Goal: Book appointment/travel/reservation

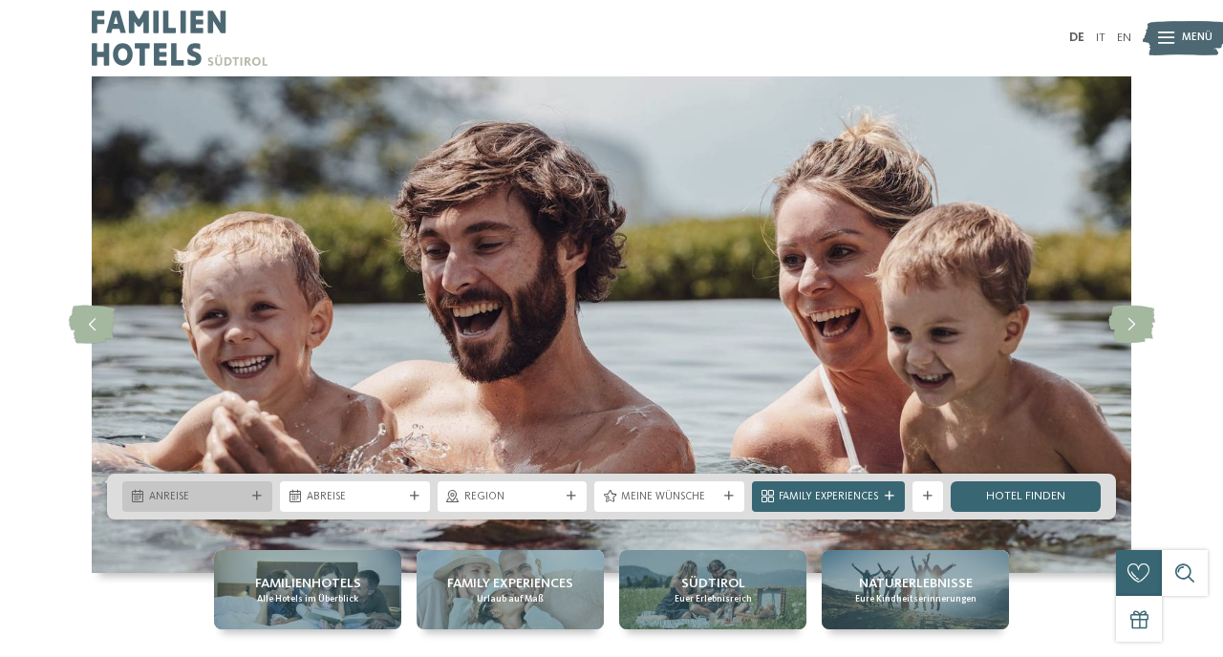
click at [258, 491] on div "Anreise" at bounding box center [197, 496] width 150 height 31
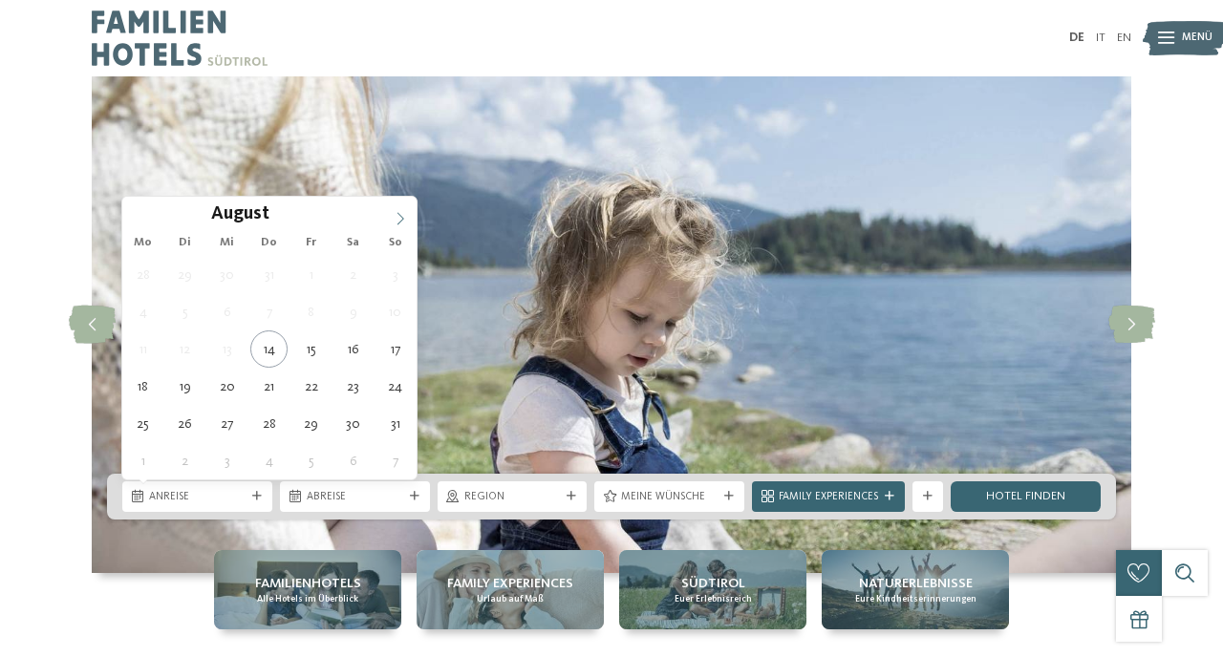
click at [398, 218] on icon at bounding box center [400, 218] width 13 height 13
type div "05.10.2025"
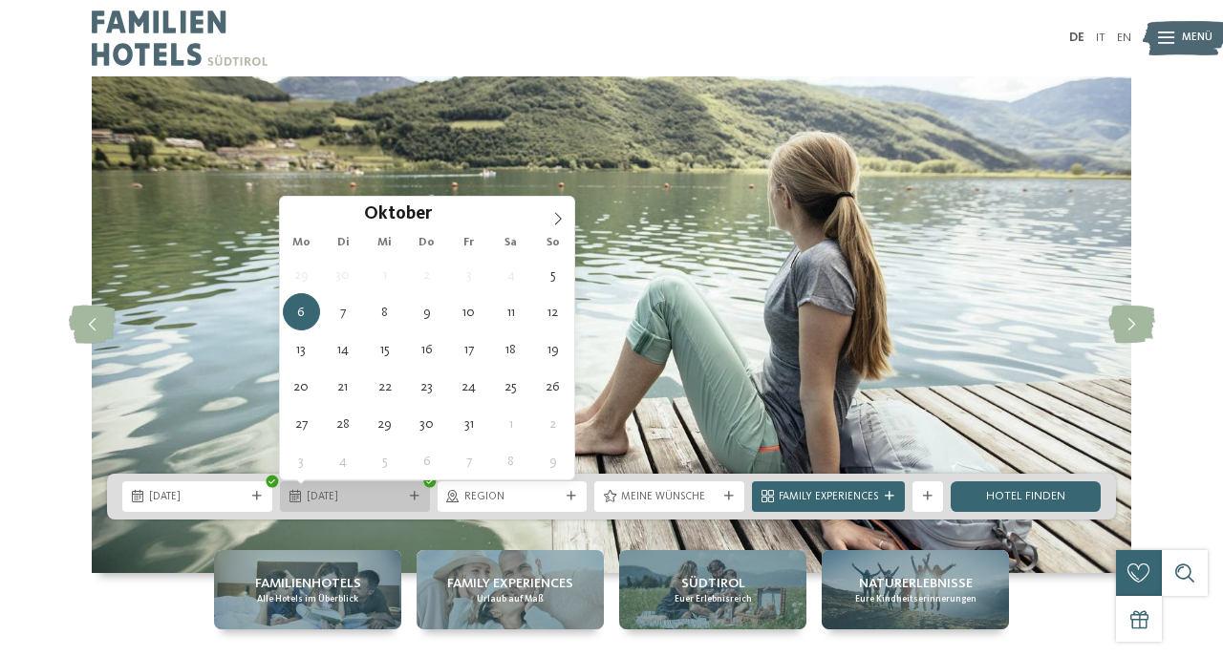
click at [415, 490] on div "06.10.2025" at bounding box center [355, 496] width 150 height 31
type div "12.10.2025"
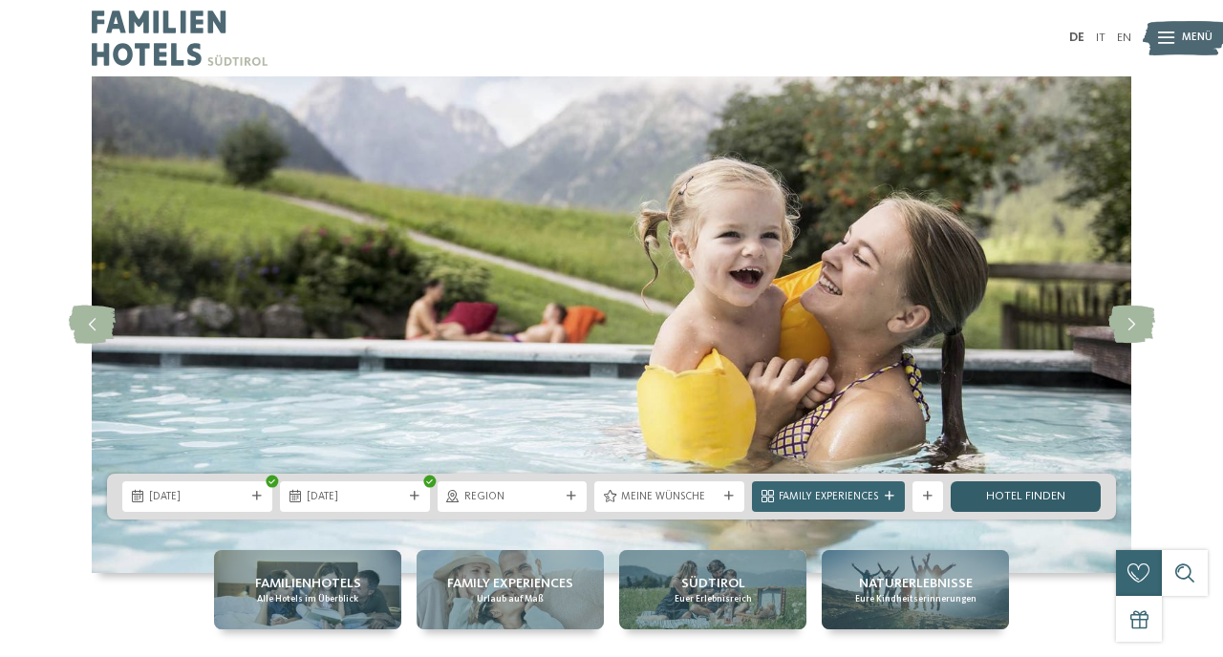
click at [997, 500] on link "Hotel finden" at bounding box center [1025, 496] width 150 height 31
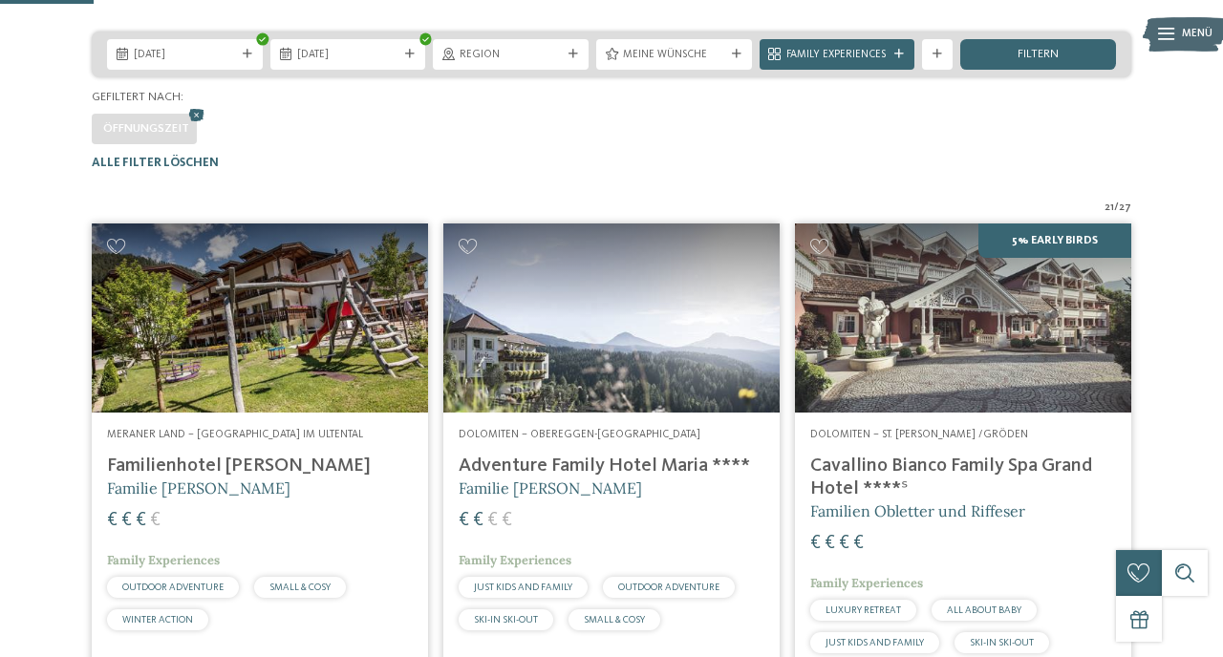
scroll to position [324, 0]
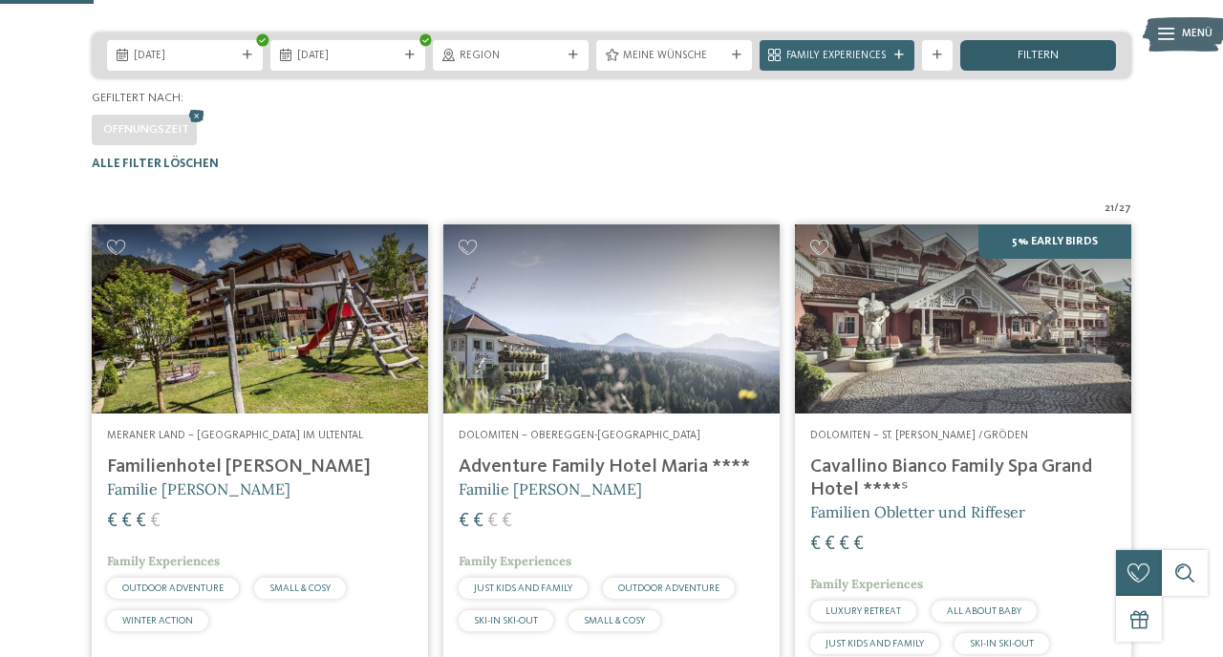
click at [1006, 71] on div "filtern" at bounding box center [1038, 55] width 156 height 31
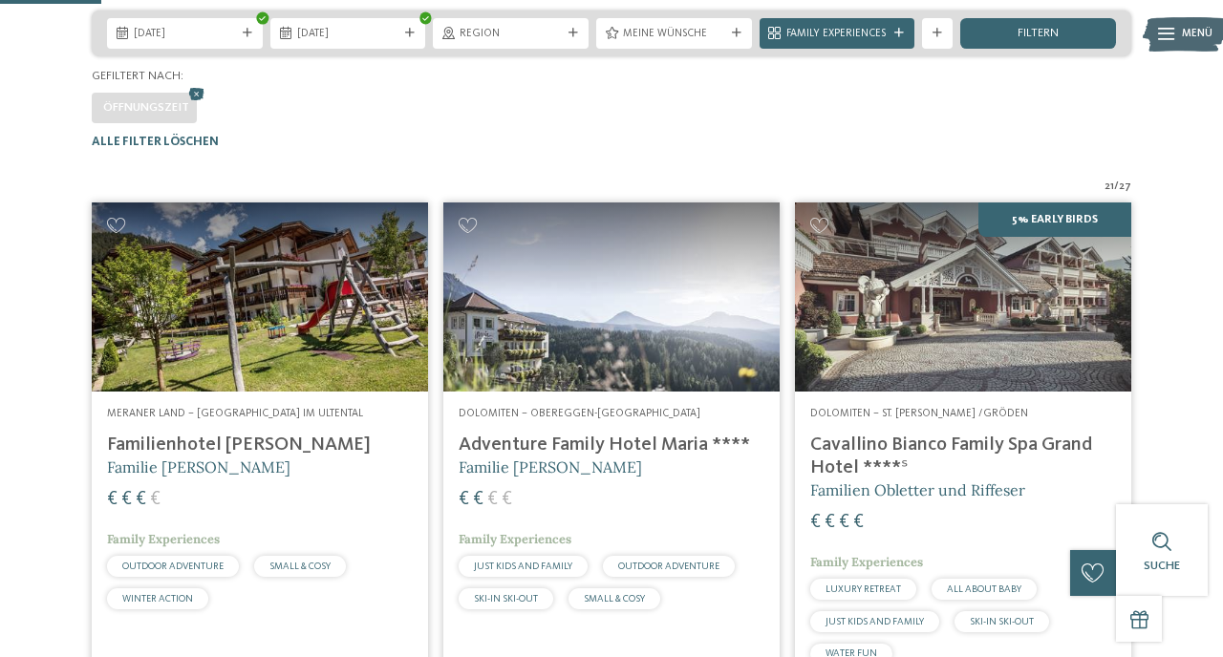
scroll to position [341, 0]
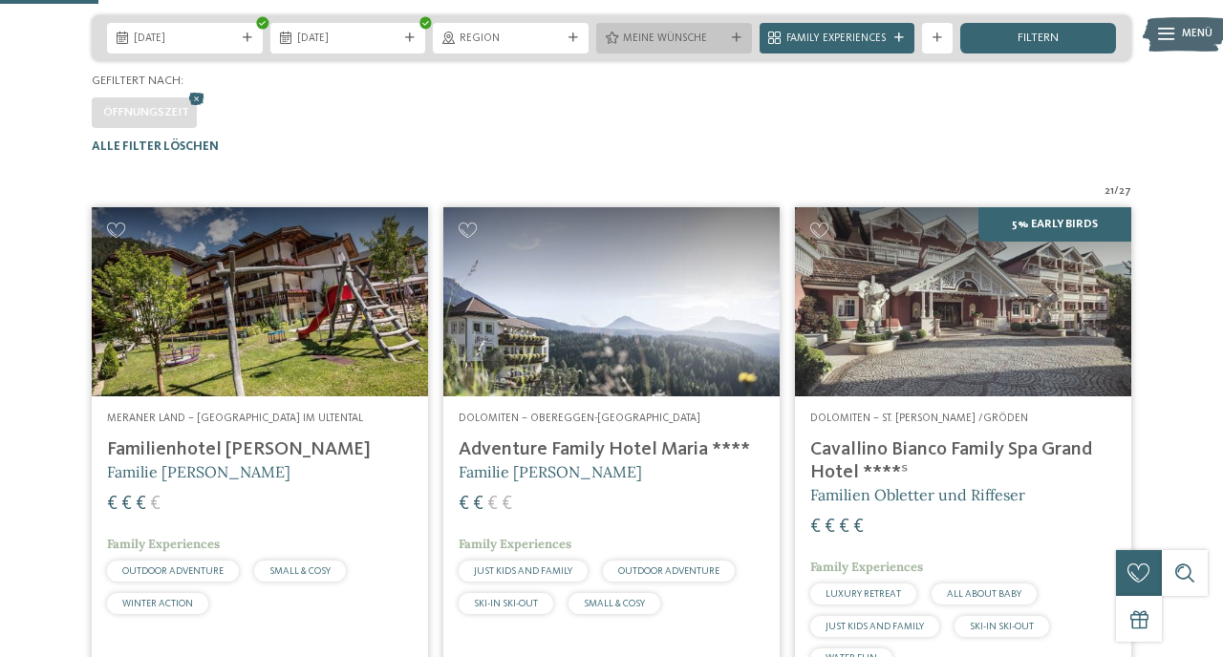
click at [693, 47] on span "Meine Wünsche" at bounding box center [674, 39] width 102 height 15
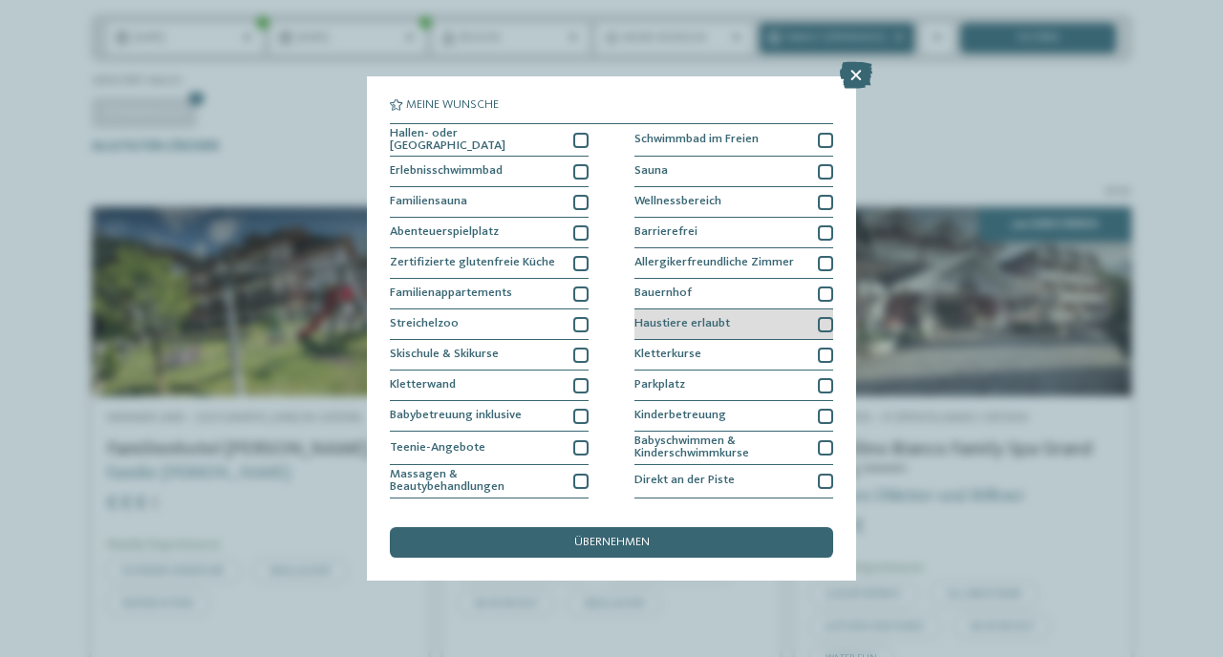
click at [826, 325] on div at bounding box center [825, 324] width 15 height 15
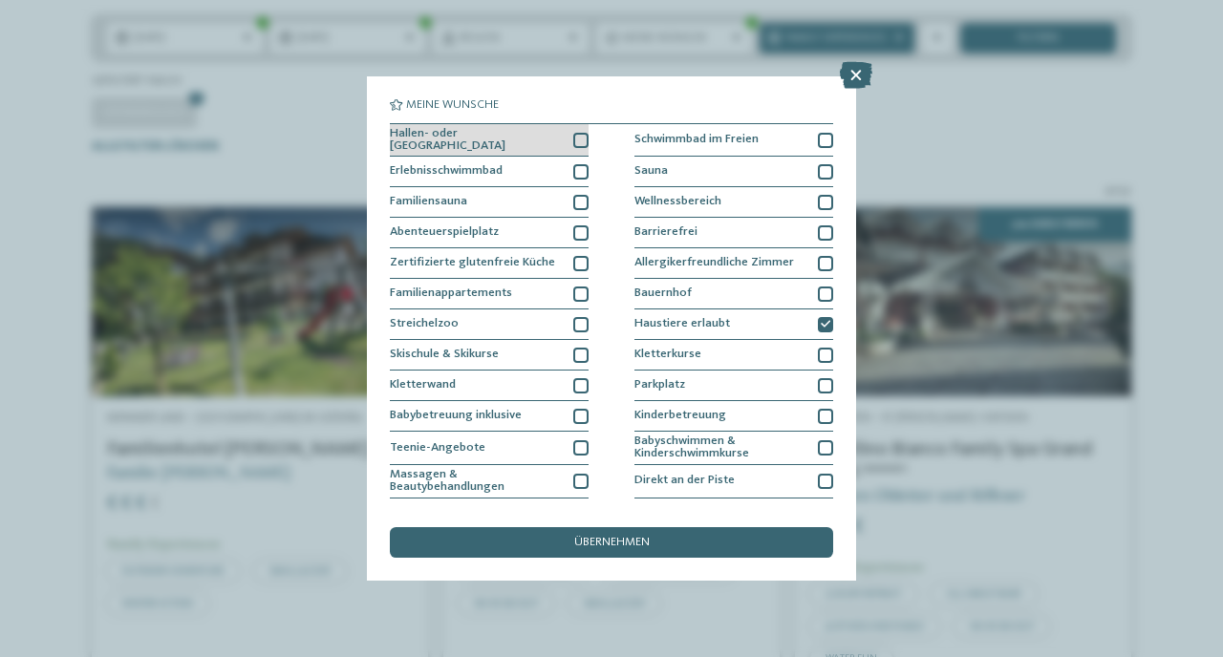
click at [585, 138] on div at bounding box center [580, 140] width 15 height 15
click at [617, 546] on span "übernehmen" at bounding box center [611, 543] width 75 height 12
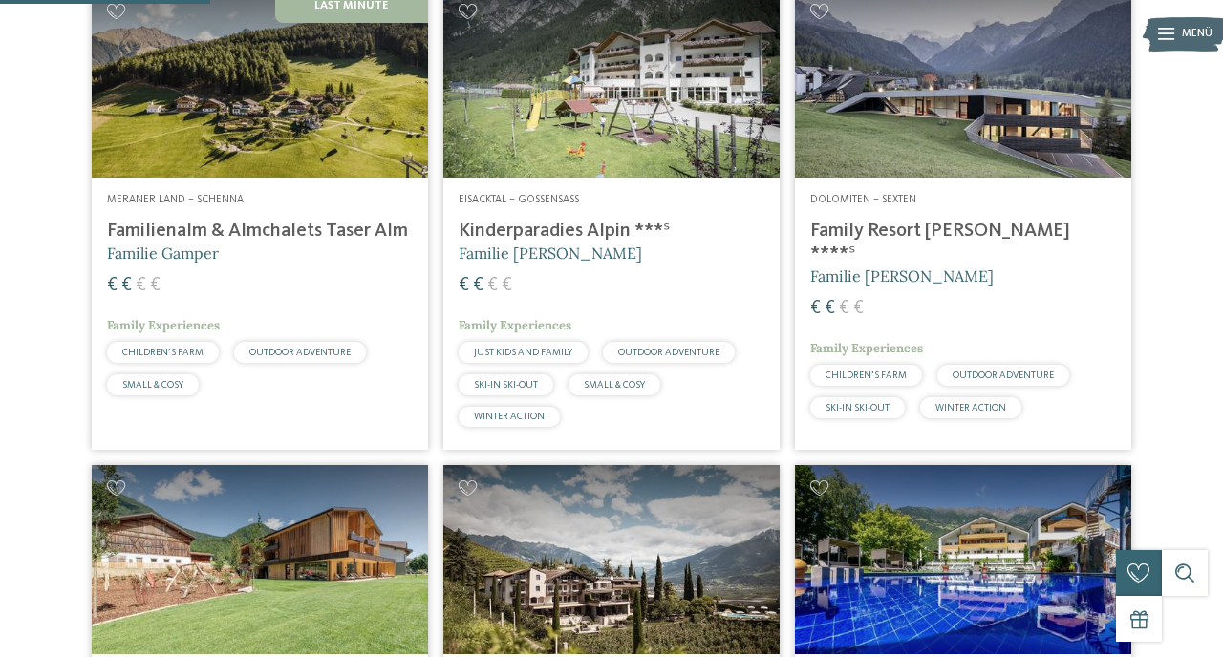
scroll to position [546, 0]
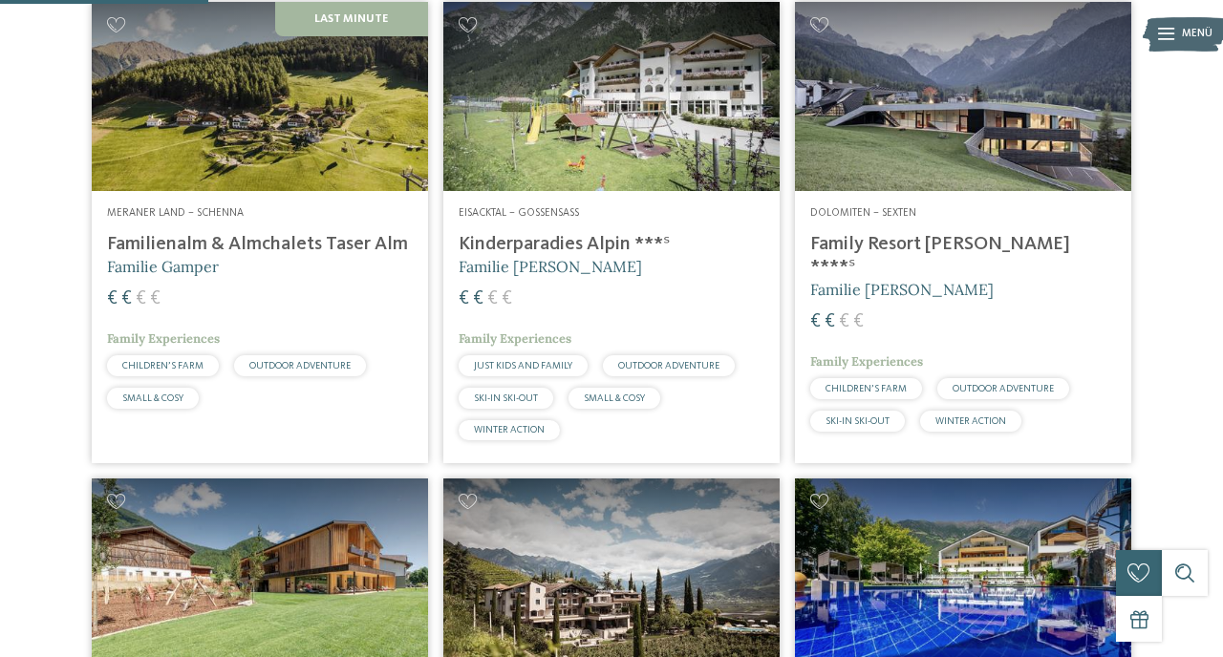
click at [276, 256] on h4 "Familienalm & Almchalets Taser Alm" at bounding box center [260, 244] width 306 height 23
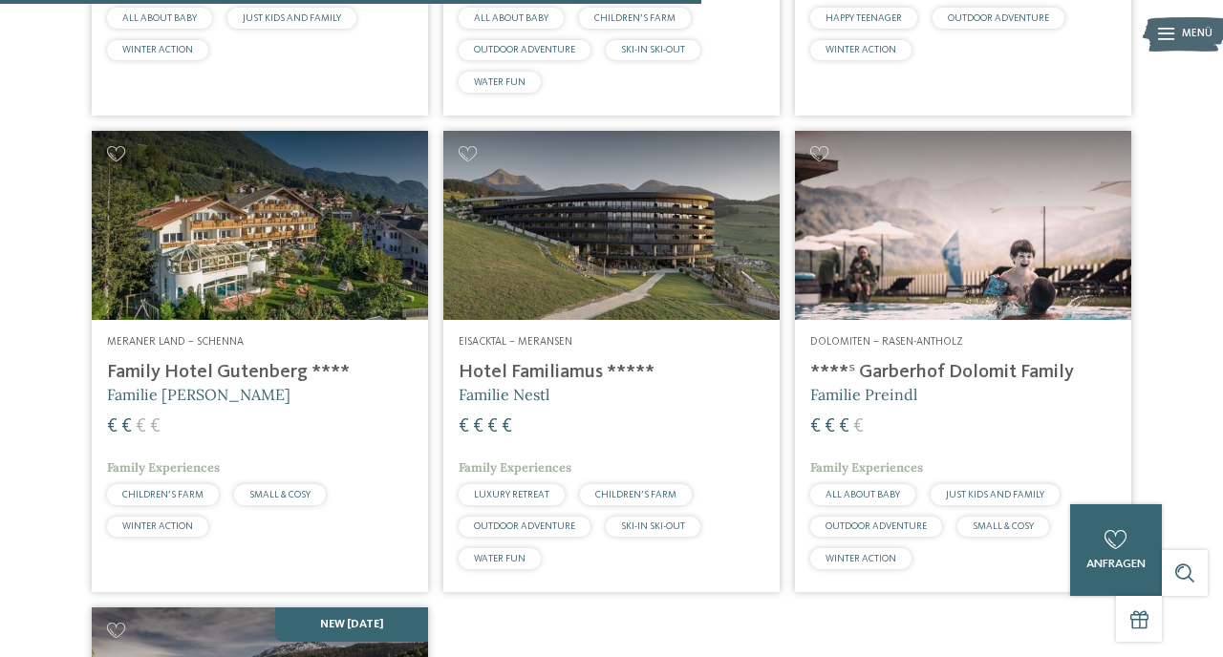
scroll to position [1835, 0]
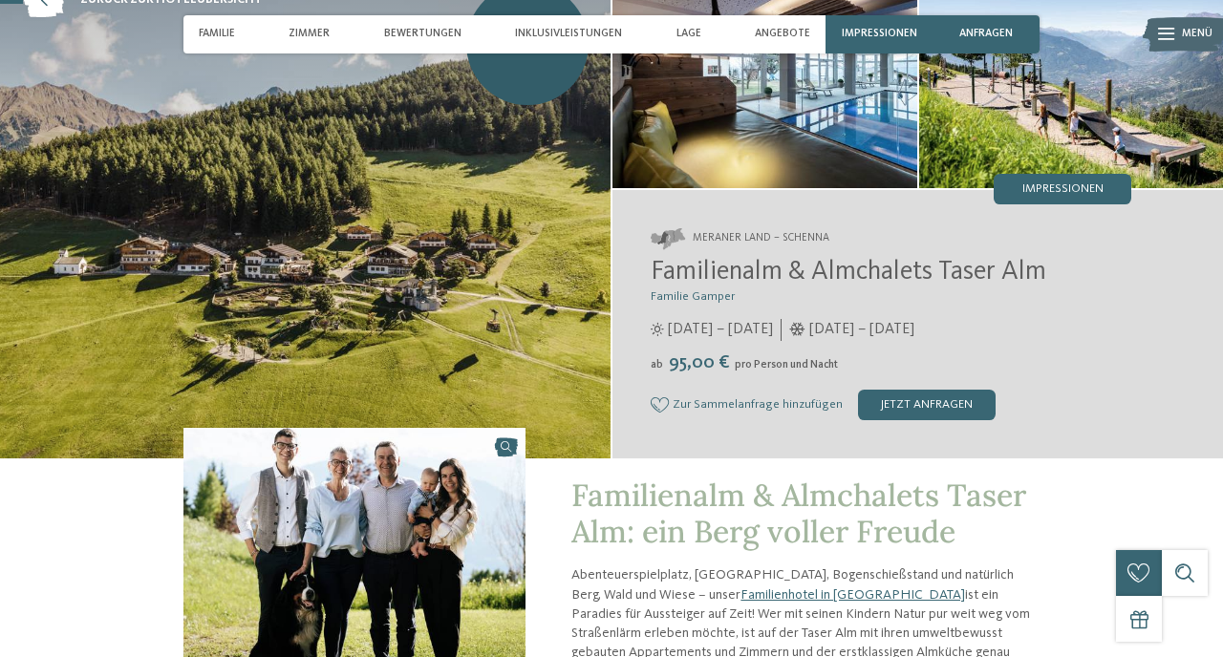
scroll to position [117, 0]
click at [309, 29] on span "Zimmer" at bounding box center [308, 34] width 41 height 12
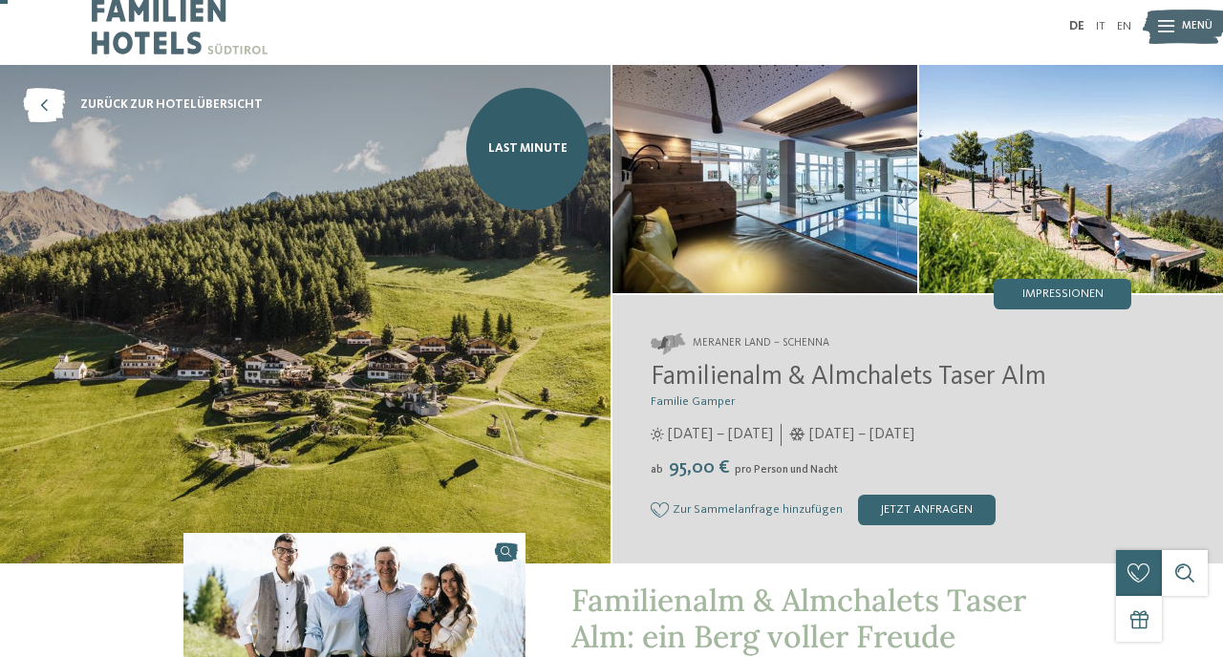
scroll to position [0, 0]
